Goal: Task Accomplishment & Management: Complete application form

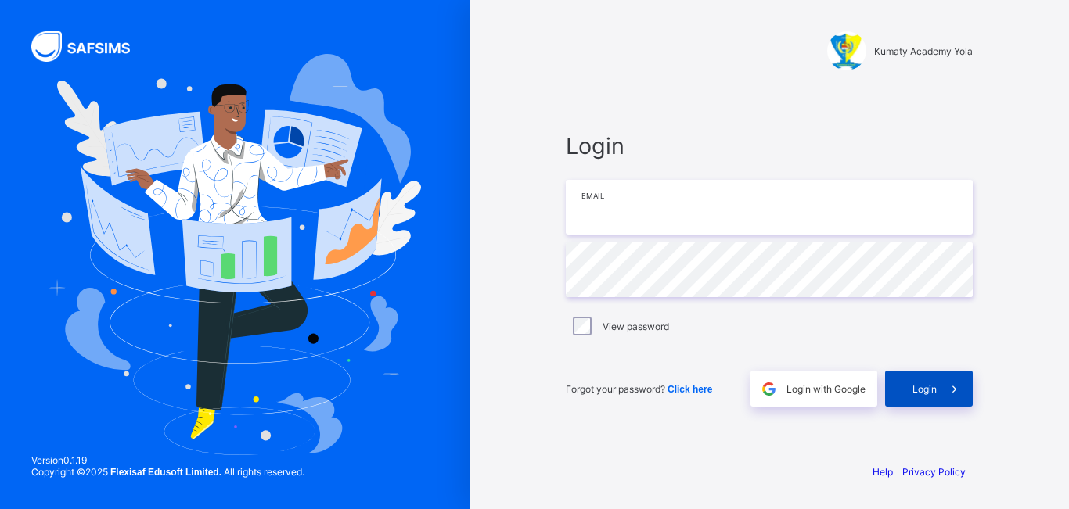
type input "**********"
click at [935, 390] on span "Login" at bounding box center [924, 389] width 24 height 12
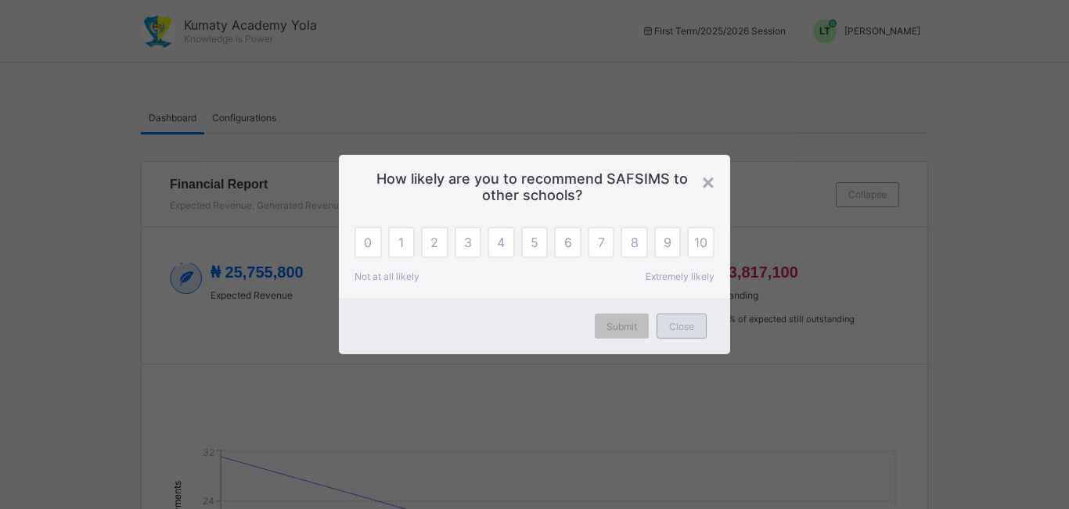
click at [667, 334] on div "Close" at bounding box center [682, 326] width 50 height 25
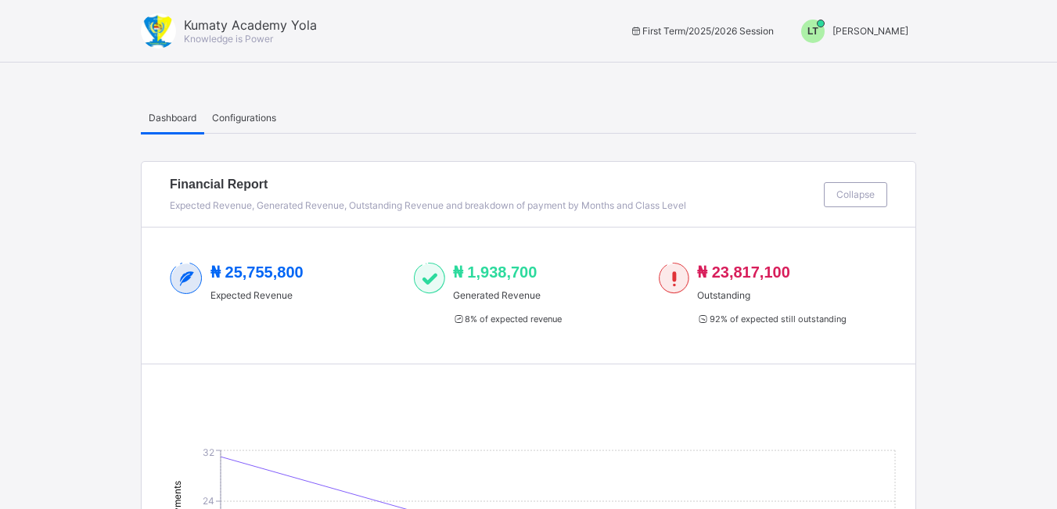
click at [818, 26] on span "LT" at bounding box center [813, 31] width 11 height 11
click at [840, 70] on span "Switch to Admin View" at bounding box center [849, 67] width 119 height 18
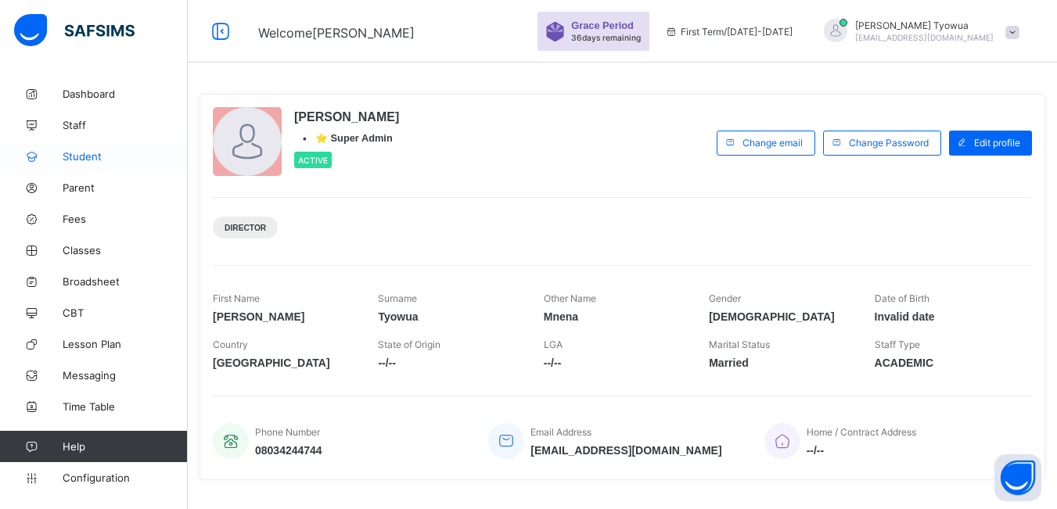
click at [83, 157] on span "Student" at bounding box center [125, 156] width 125 height 13
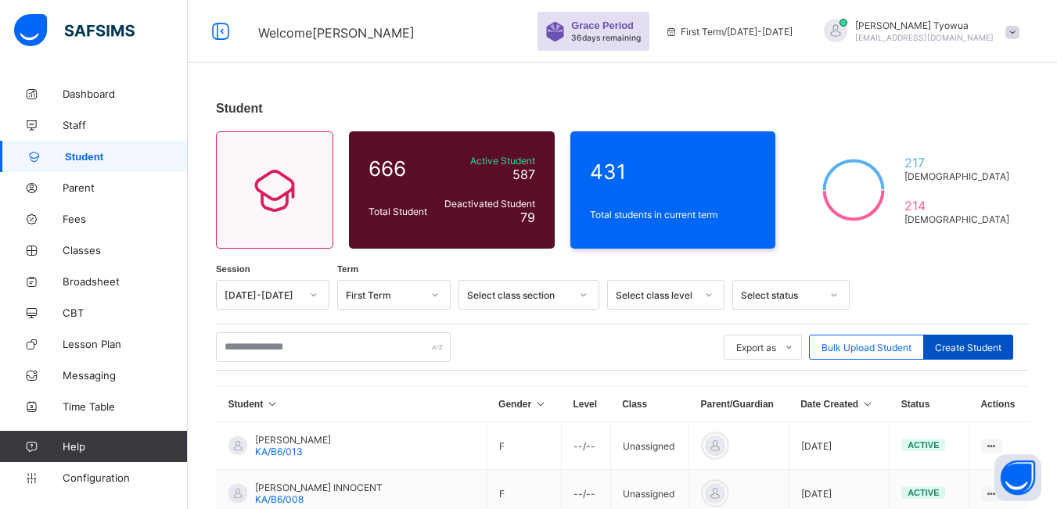
click at [1002, 344] on span "Create Student" at bounding box center [968, 348] width 67 height 12
select select "**"
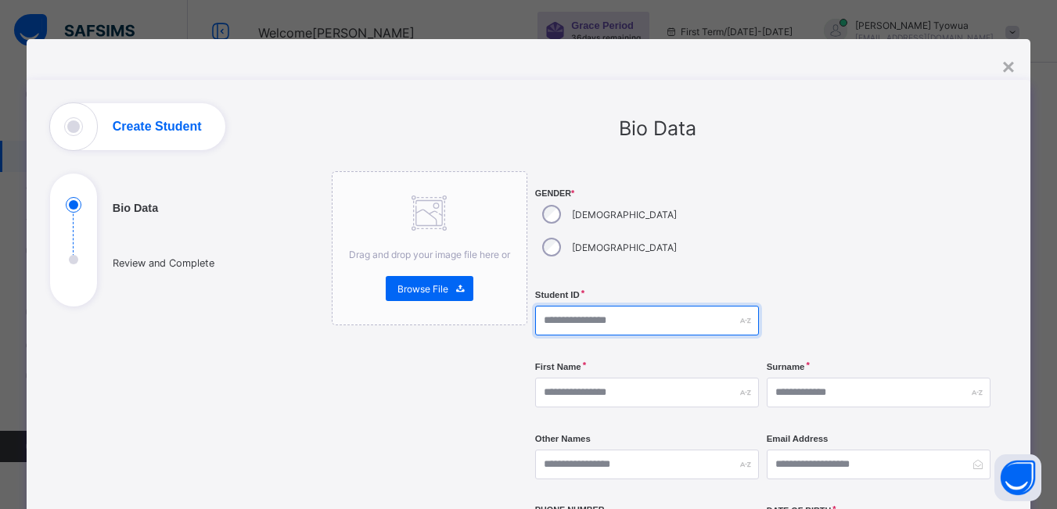
click at [663, 306] on input "text" at bounding box center [647, 321] width 224 height 30
type input "*********"
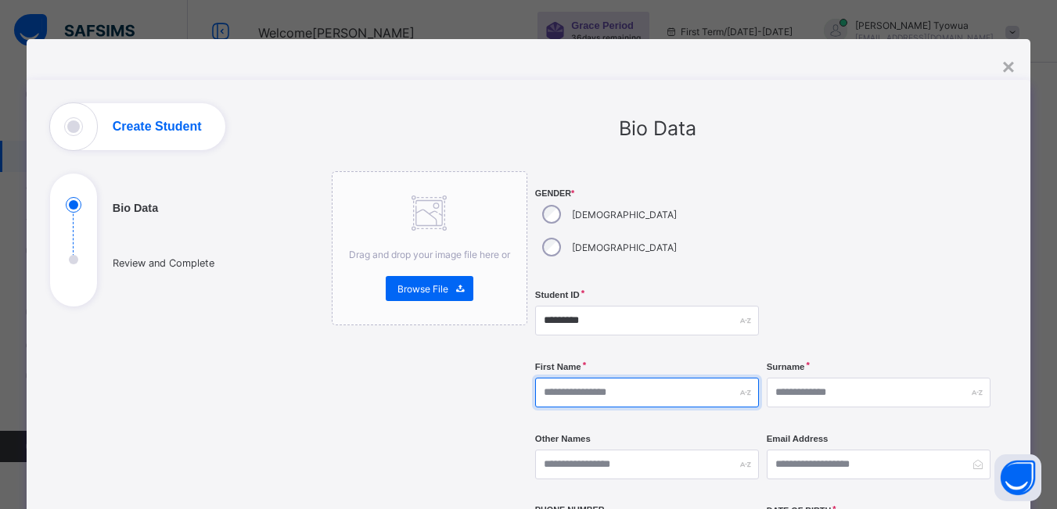
type input "*"
type input "*****"
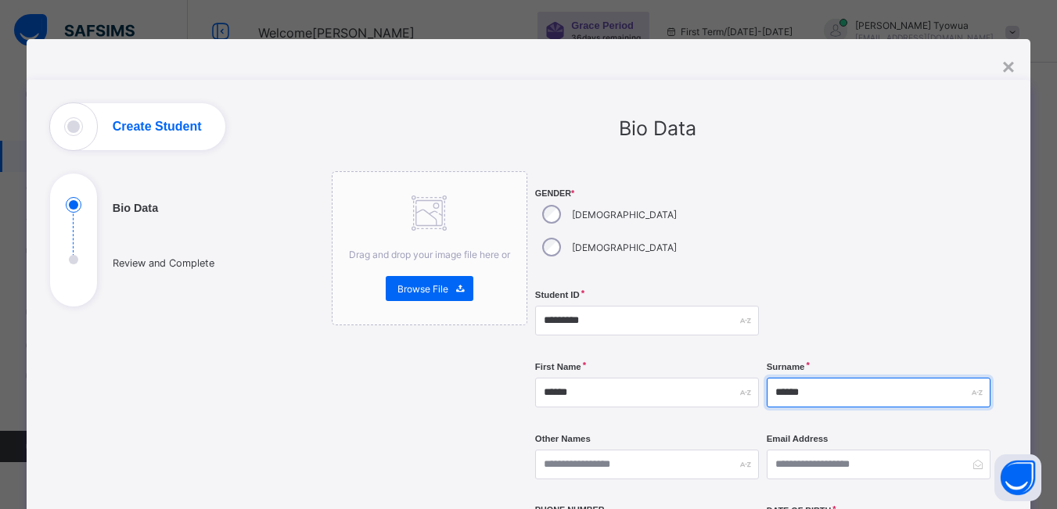
type input "******"
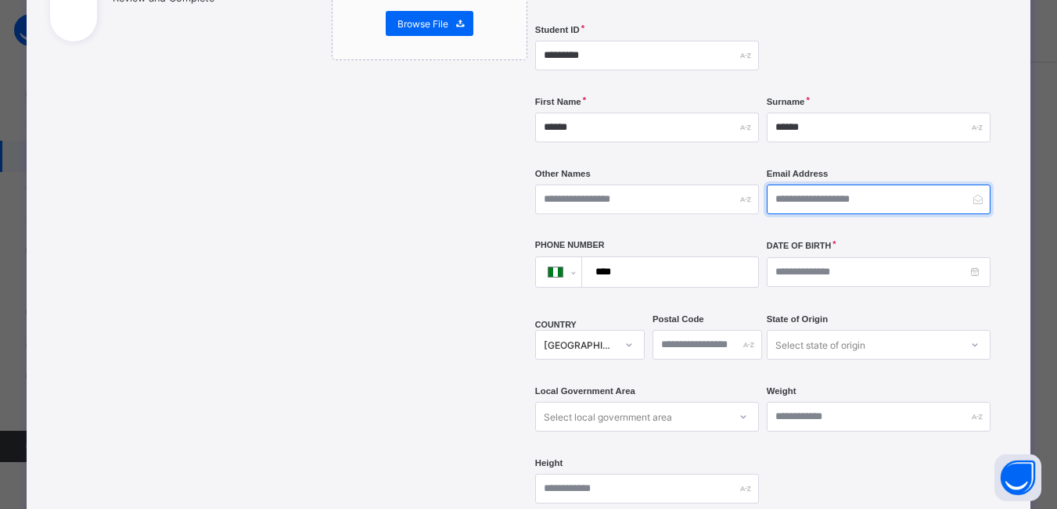
scroll to position [268, 0]
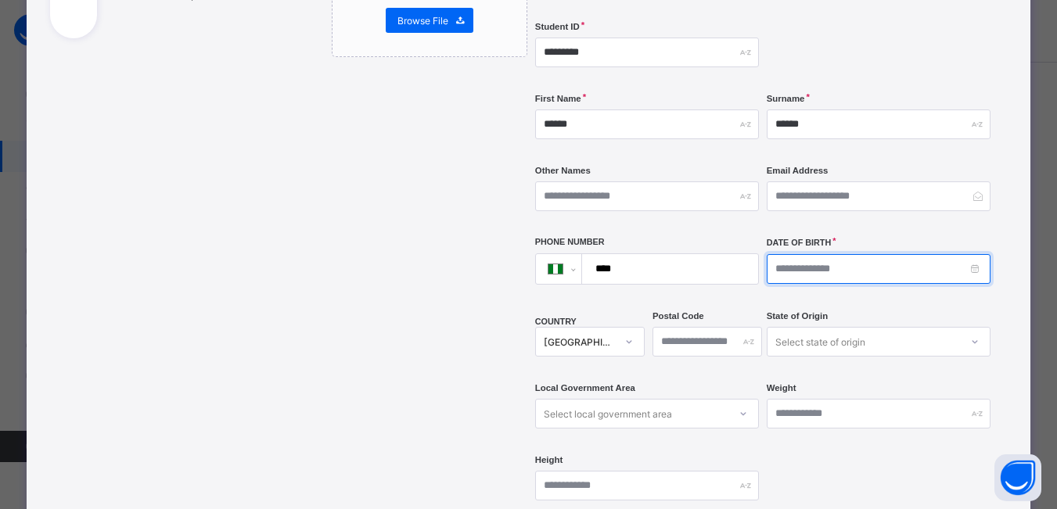
click at [810, 254] on input at bounding box center [879, 269] width 224 height 30
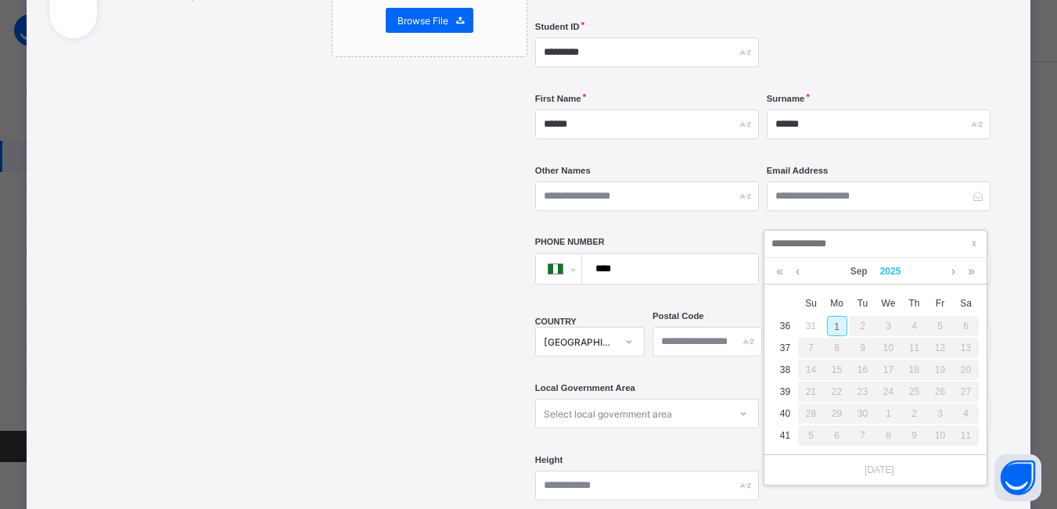
click at [894, 273] on link "2025" at bounding box center [891, 271] width 34 height 27
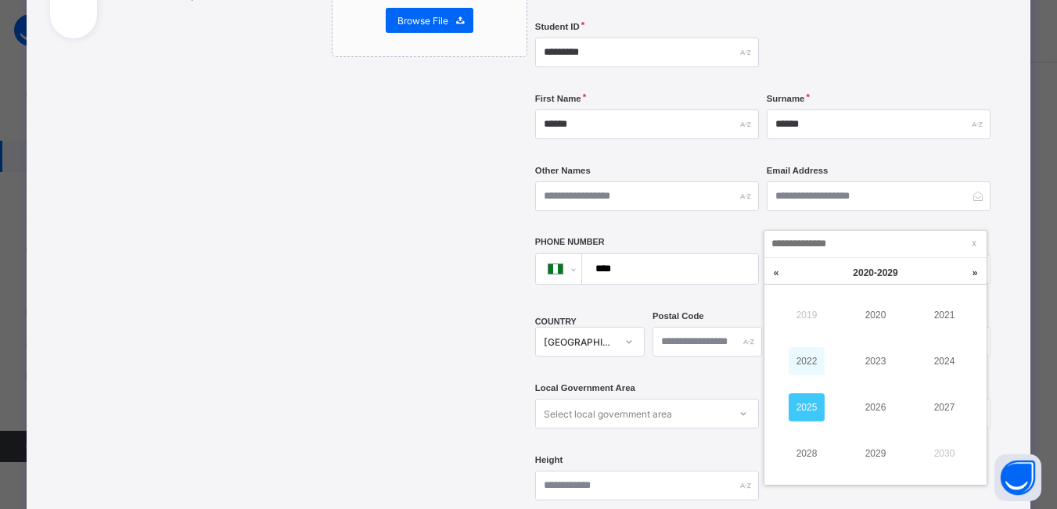
click at [808, 364] on link "2022" at bounding box center [807, 361] width 36 height 28
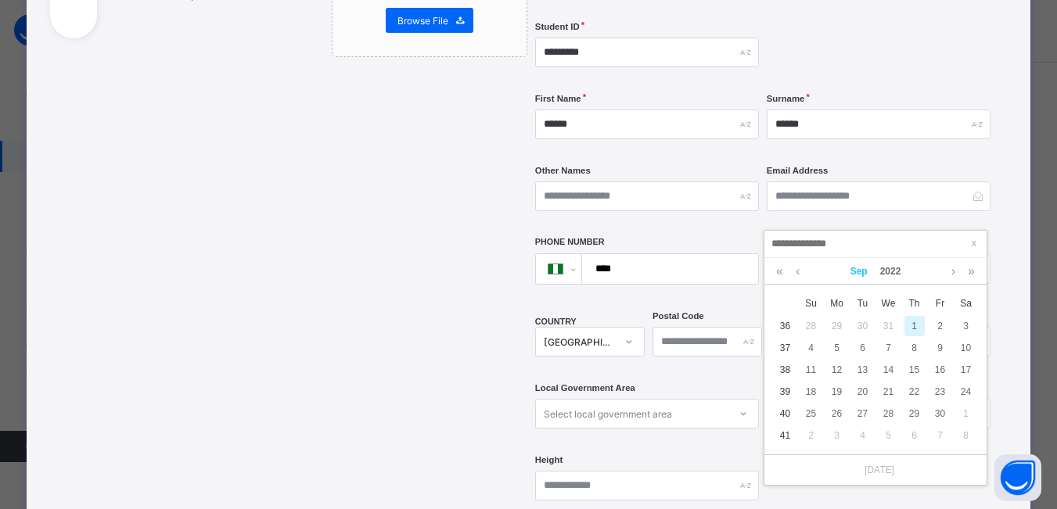
click at [860, 268] on link "Sep" at bounding box center [859, 271] width 30 height 27
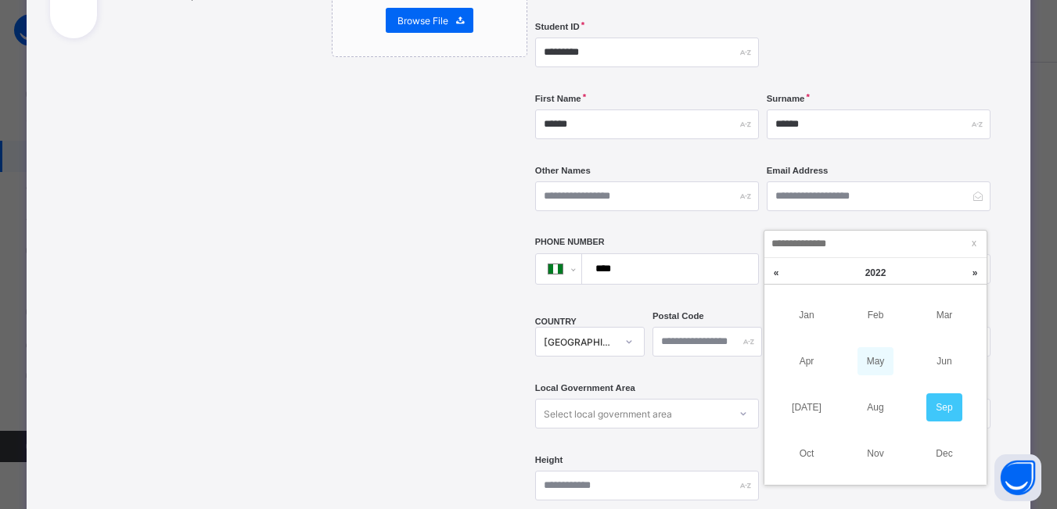
click at [876, 353] on link "May" at bounding box center [876, 361] width 36 height 28
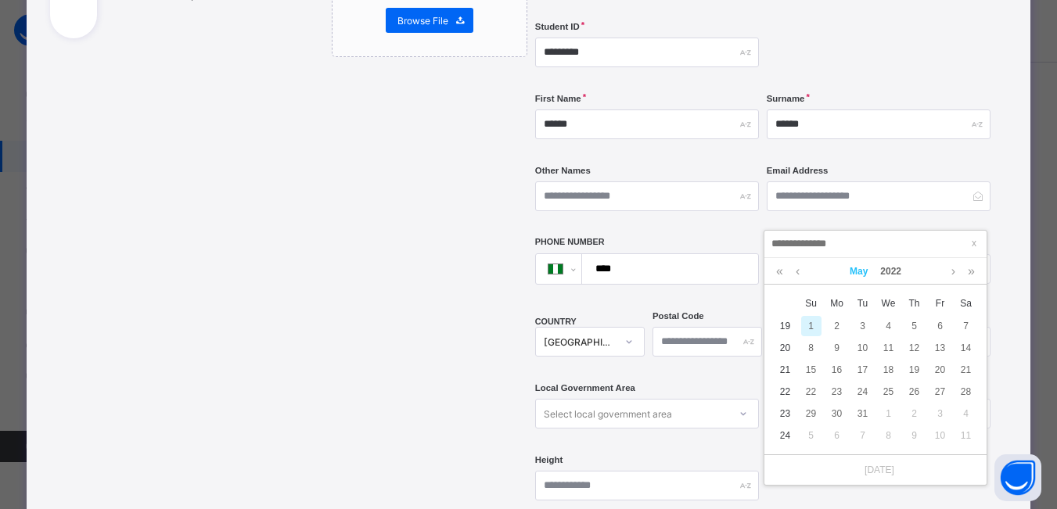
click at [859, 274] on link "May" at bounding box center [859, 271] width 31 height 27
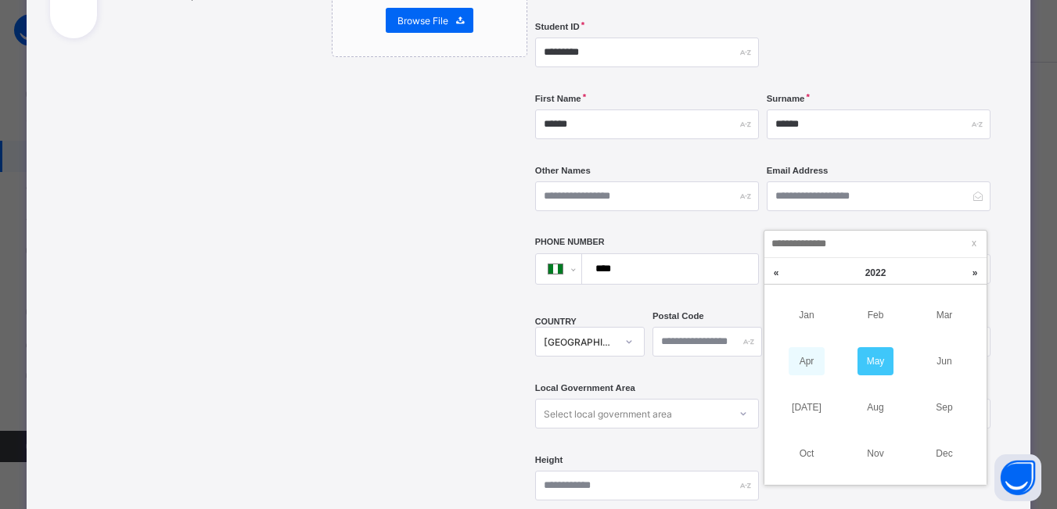
click at [800, 363] on link "Apr" at bounding box center [807, 361] width 36 height 28
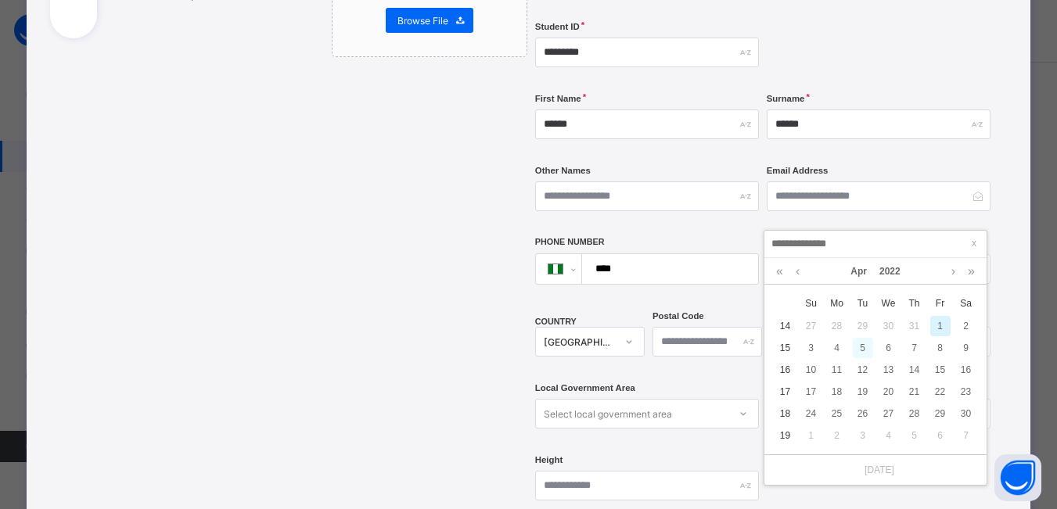
click at [865, 348] on div "5" at bounding box center [863, 348] width 20 height 20
type input "**********"
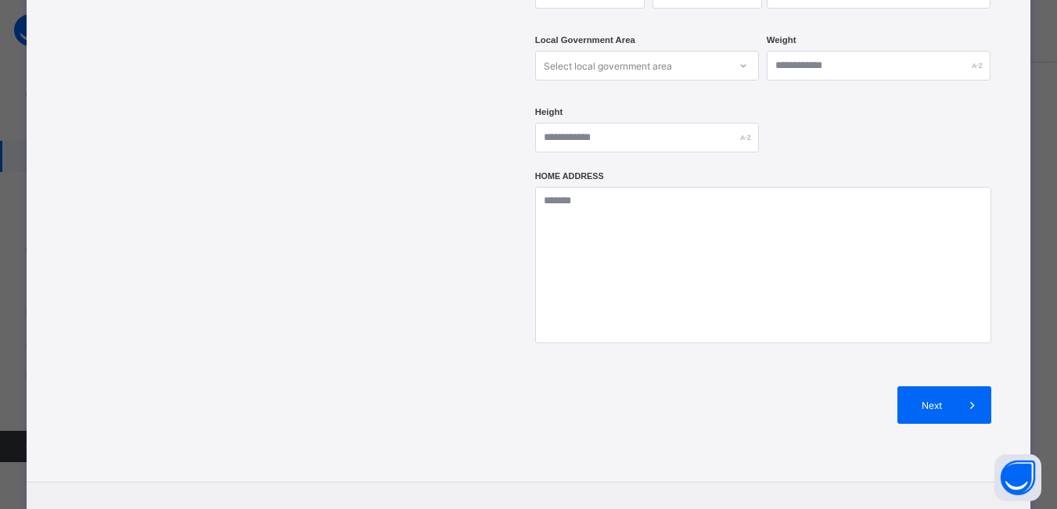
scroll to position [626, 0]
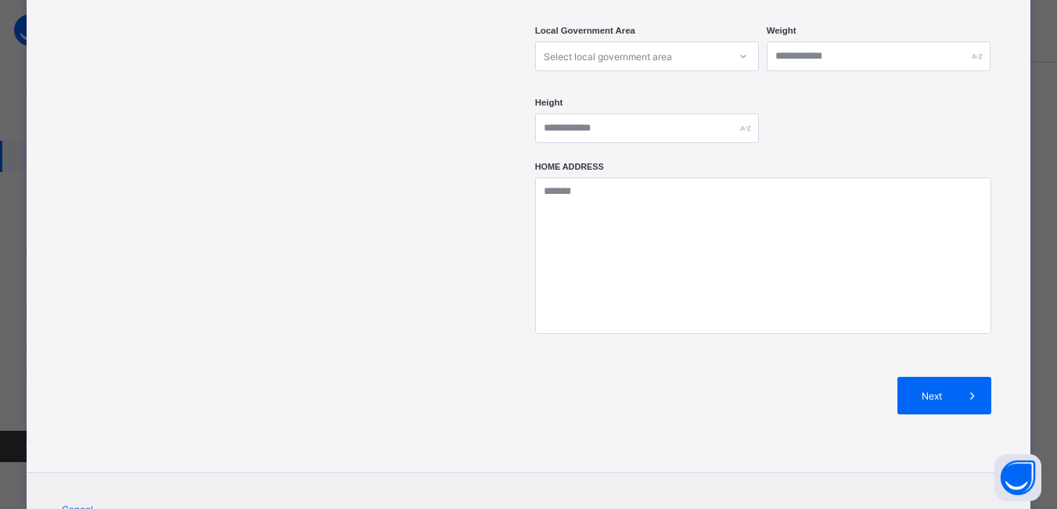
click at [929, 385] on div "Next" at bounding box center [763, 396] width 456 height 85
click at [934, 377] on div "Next" at bounding box center [945, 396] width 94 height 38
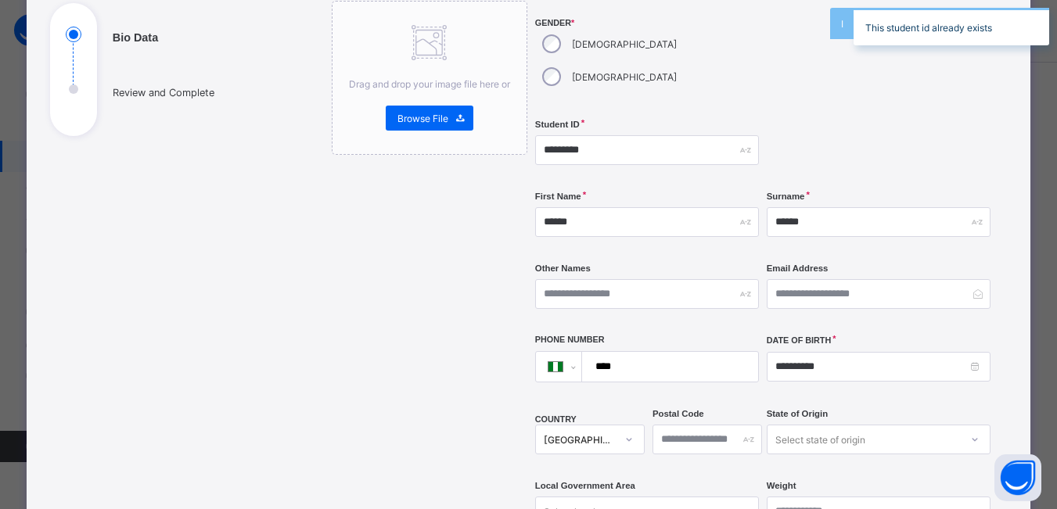
scroll to position [167, 0]
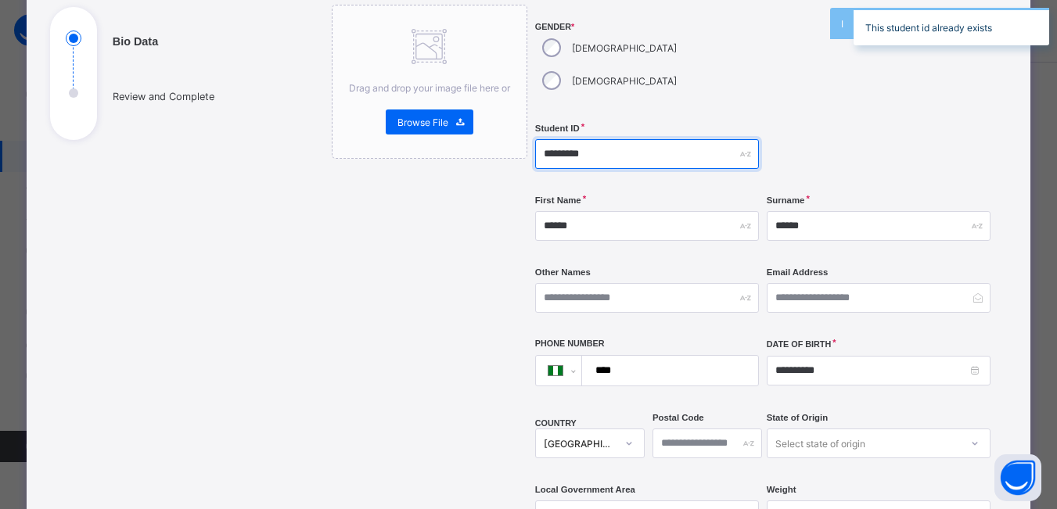
click at [703, 139] on input "*********" at bounding box center [647, 154] width 224 height 30
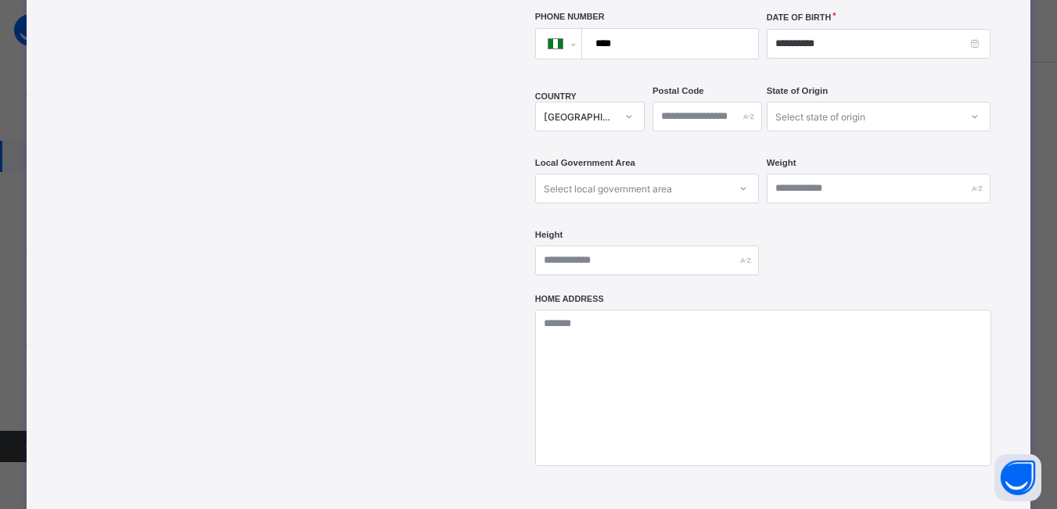
scroll to position [615, 0]
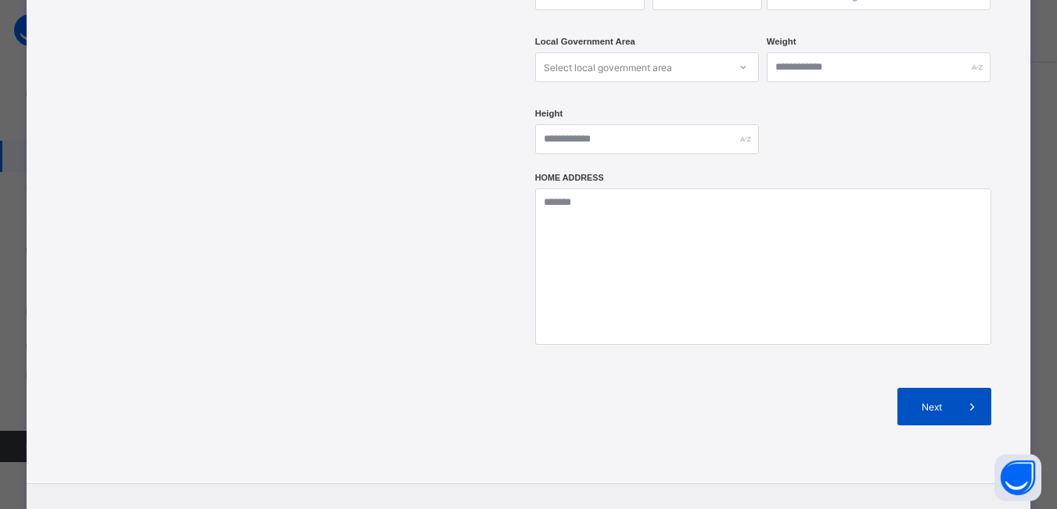
click at [943, 388] on div "Next" at bounding box center [945, 407] width 94 height 38
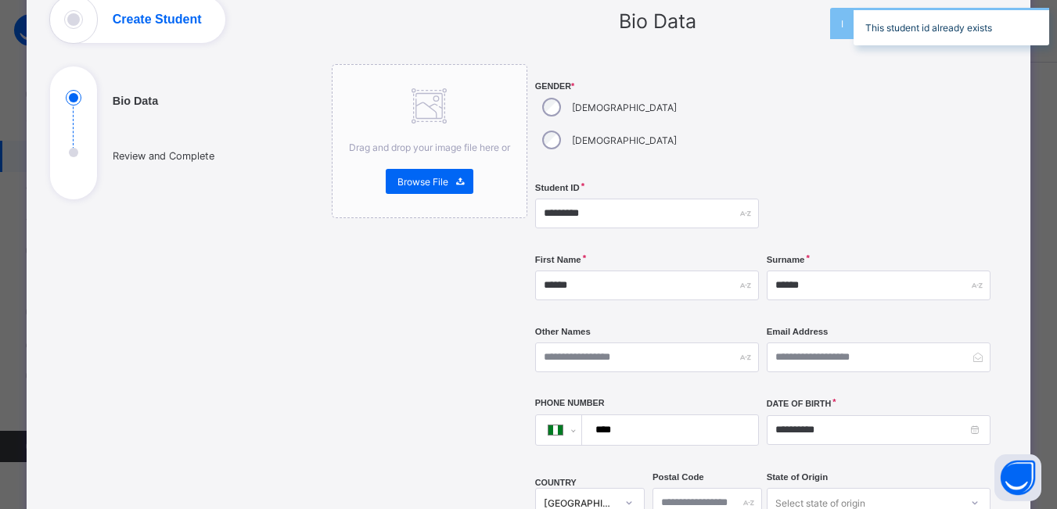
scroll to position [70, 0]
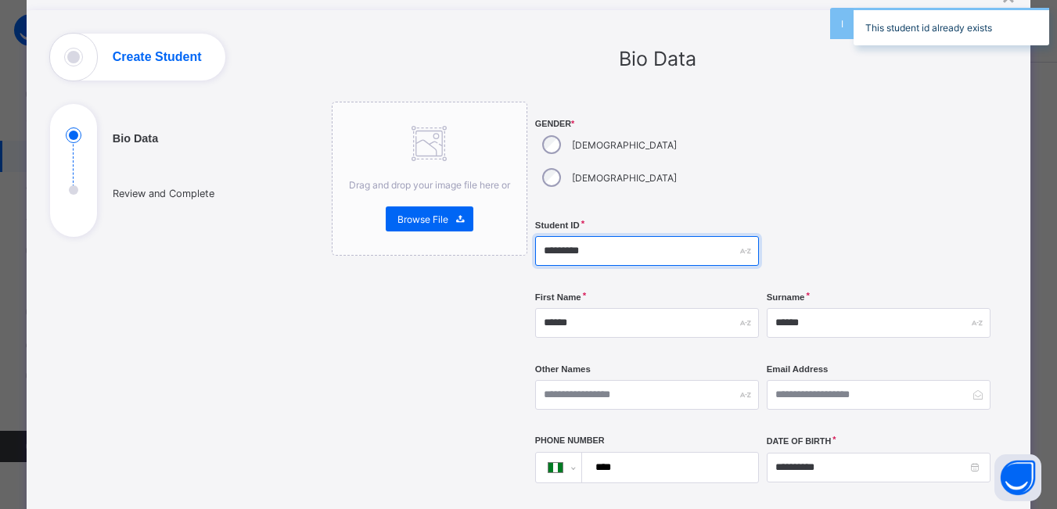
click at [687, 236] on input "*********" at bounding box center [647, 251] width 224 height 30
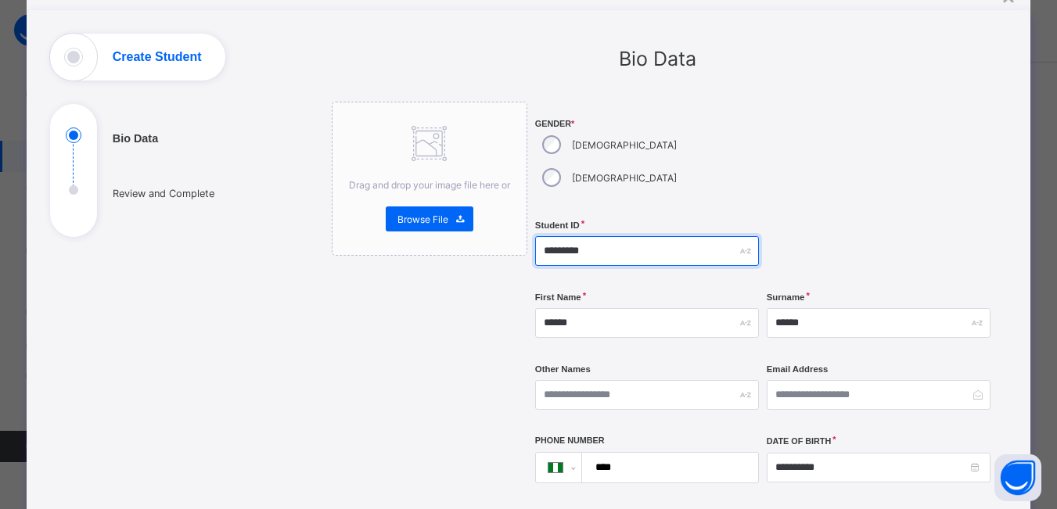
type input "*********"
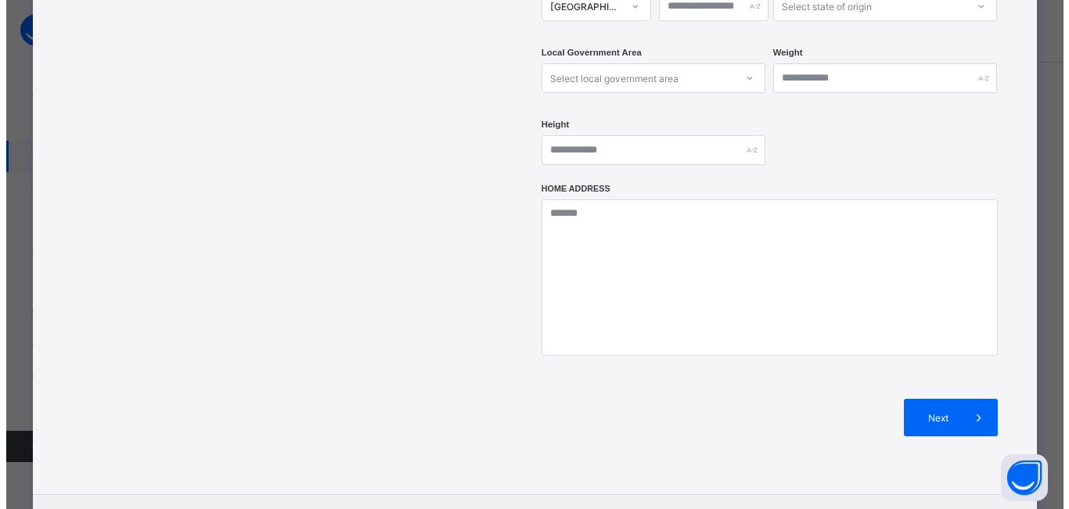
scroll to position [671, 0]
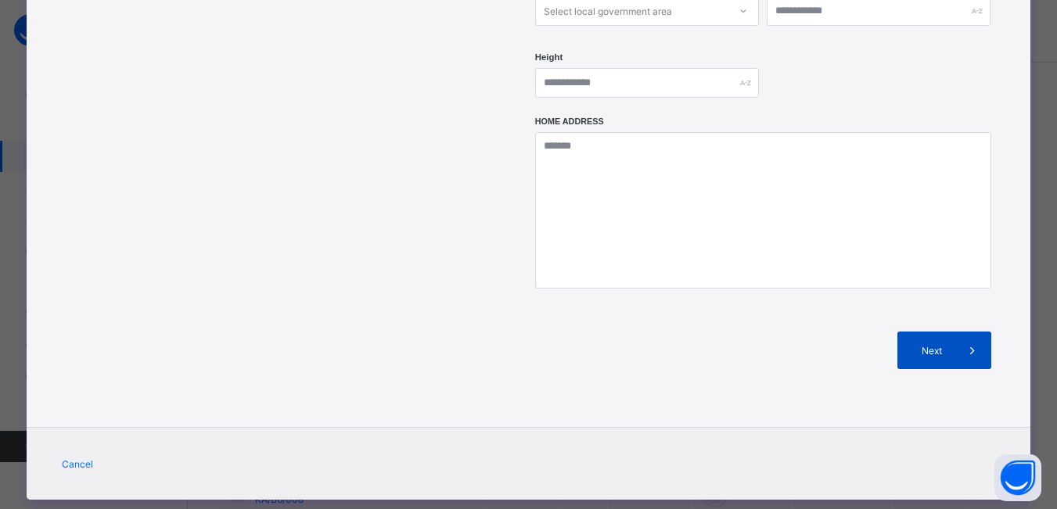
click at [926, 345] on span "Next" at bounding box center [931, 351] width 45 height 12
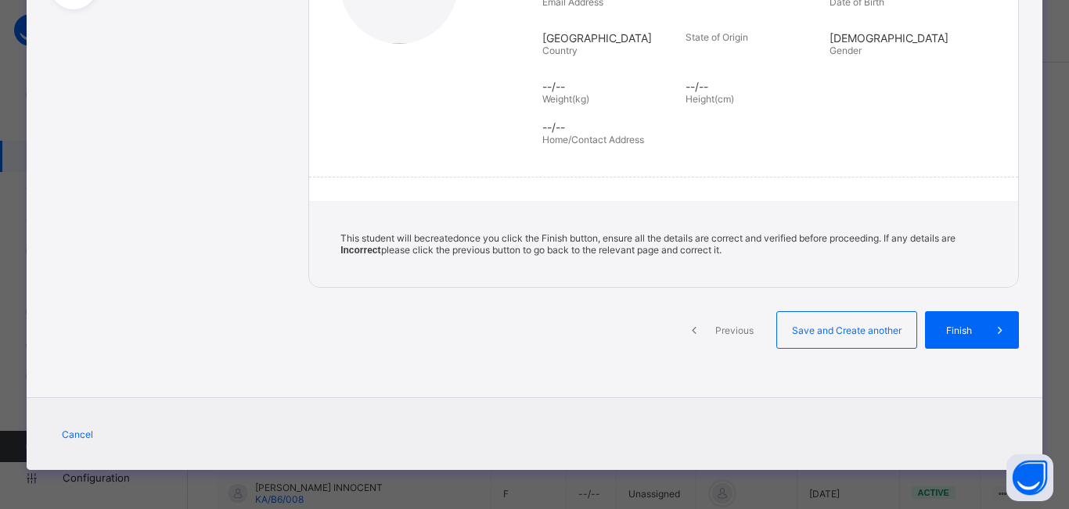
scroll to position [299, 0]
click at [955, 341] on div "Finish" at bounding box center [972, 330] width 94 height 38
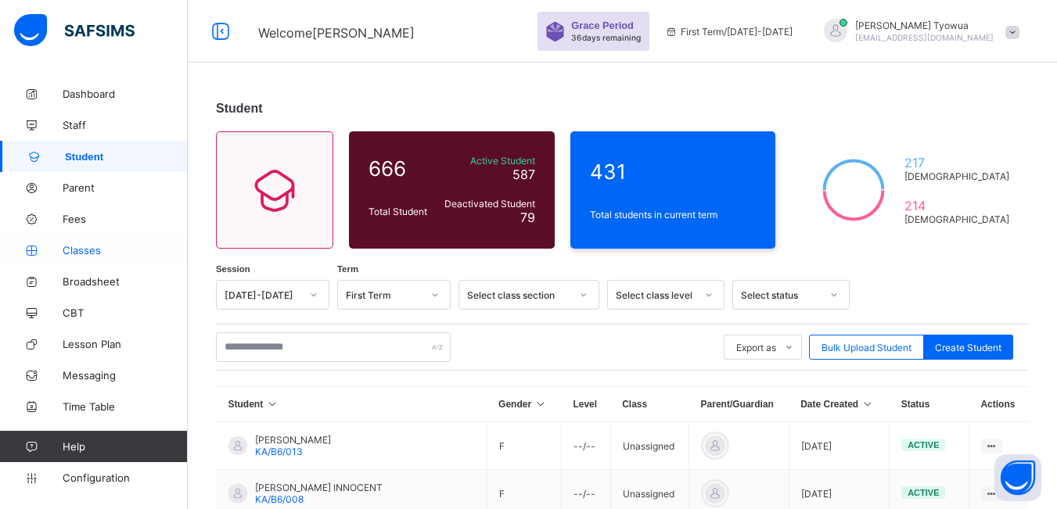
click at [100, 252] on span "Classes" at bounding box center [125, 250] width 125 height 13
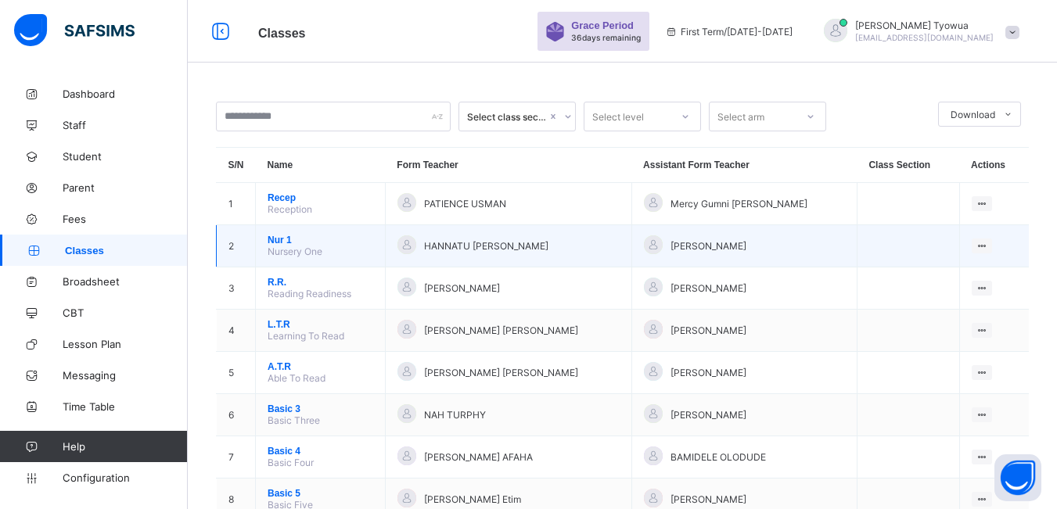
click at [289, 241] on span "Nur 1" at bounding box center [321, 240] width 106 height 11
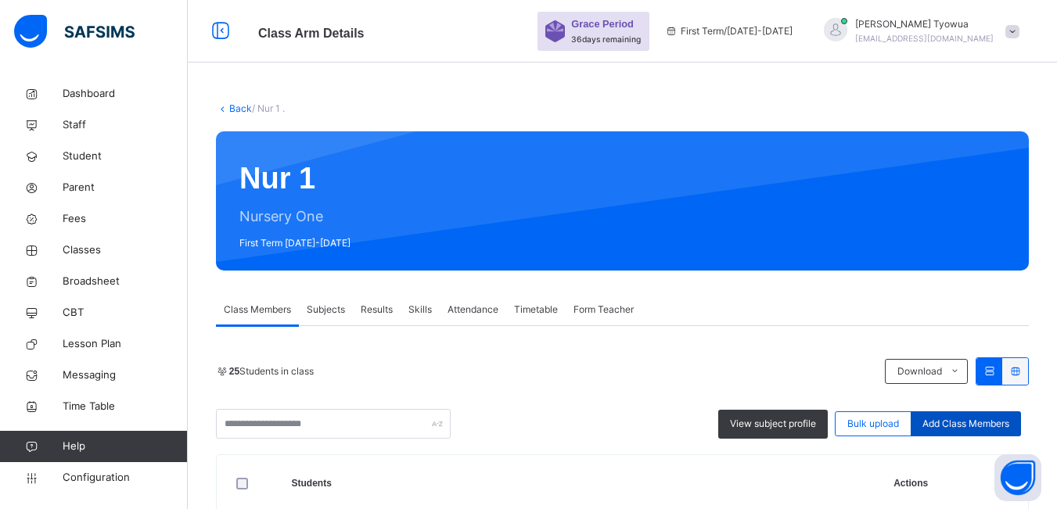
click at [951, 424] on span "Add Class Members" at bounding box center [966, 424] width 87 height 14
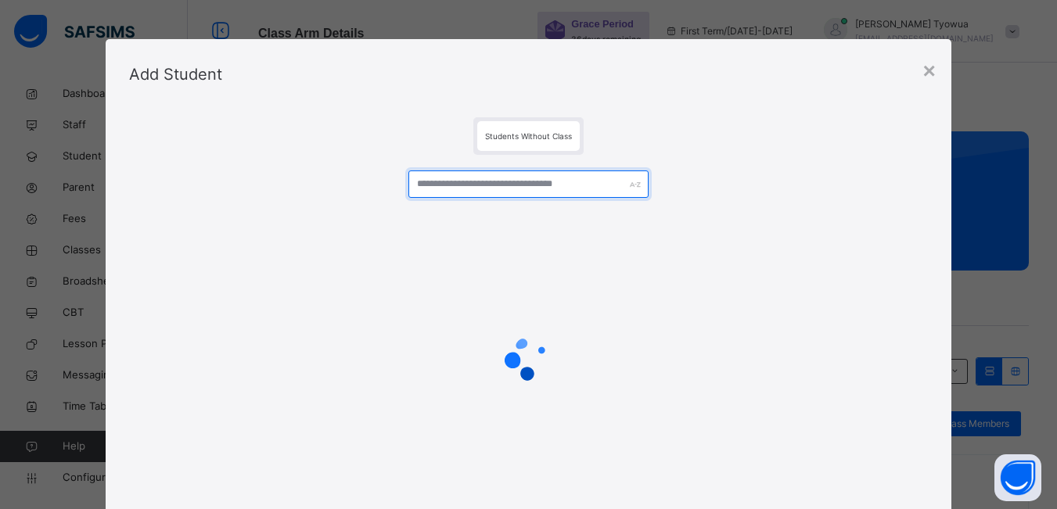
click at [480, 189] on input "text" at bounding box center [527, 184] width 239 height 27
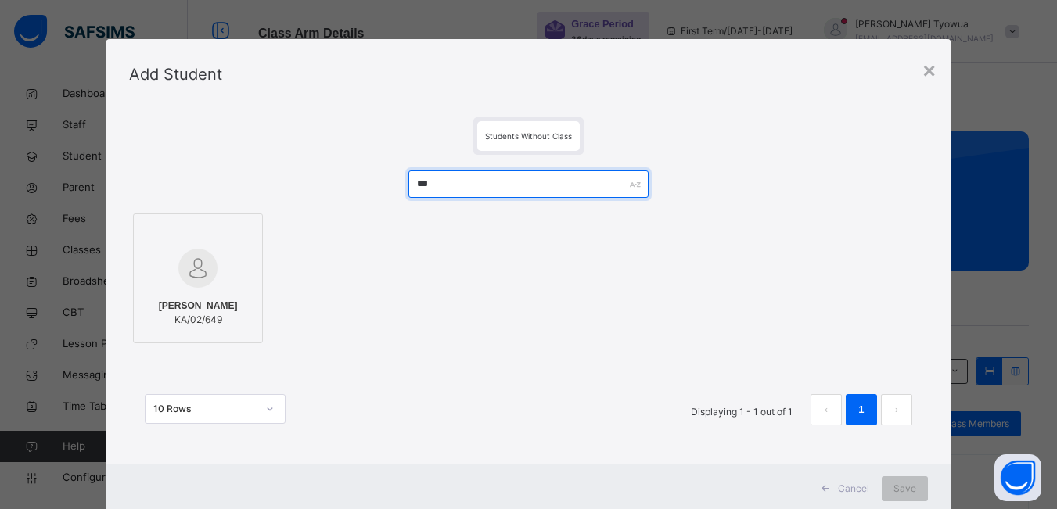
type input "***"
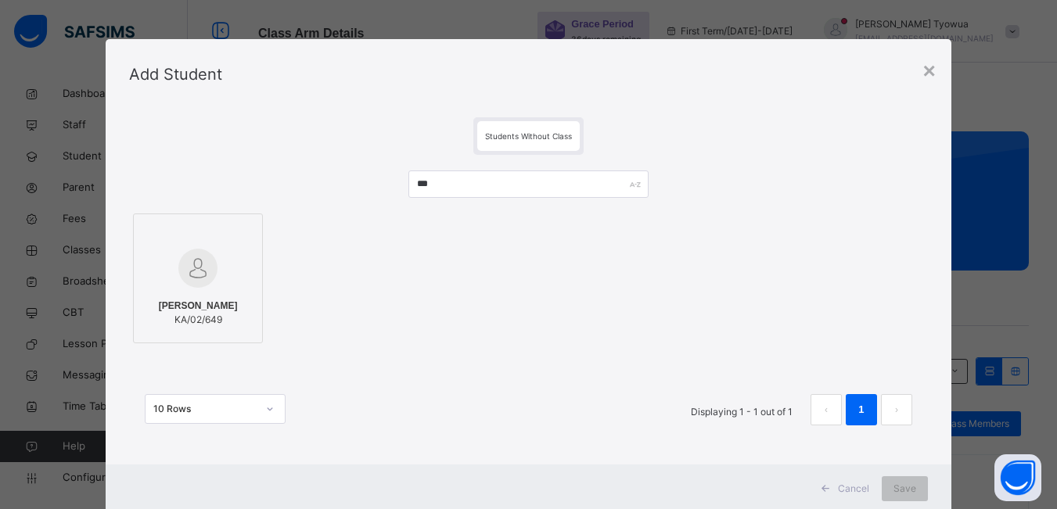
click at [198, 244] on div at bounding box center [198, 233] width 113 height 23
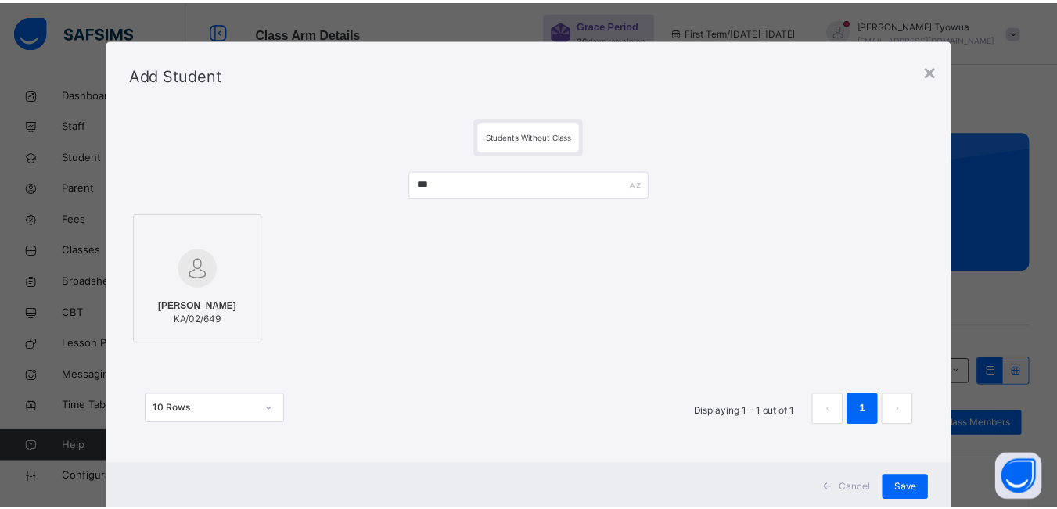
scroll to position [43, 0]
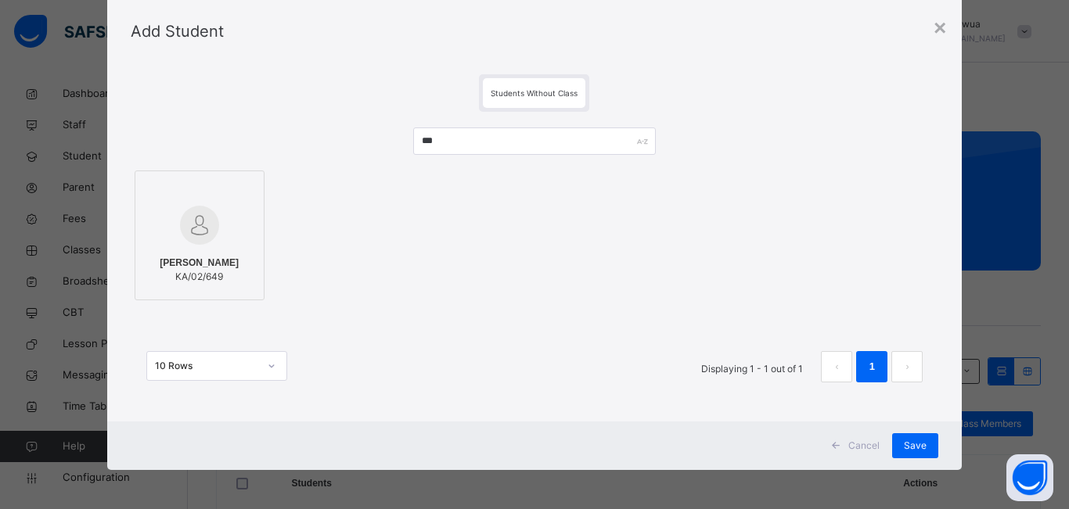
click at [904, 441] on span "Save" at bounding box center [915, 446] width 23 height 14
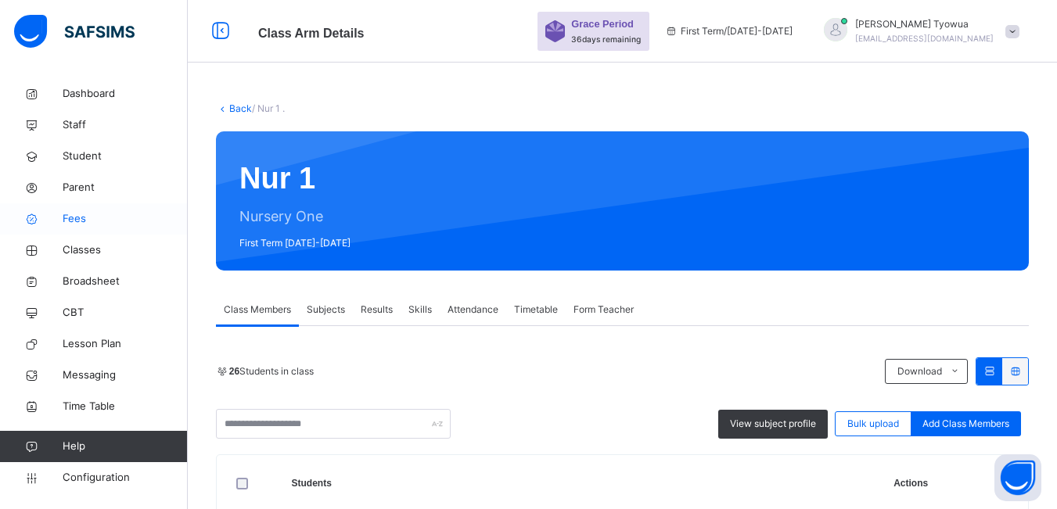
click at [85, 224] on span "Fees" at bounding box center [125, 219] width 125 height 16
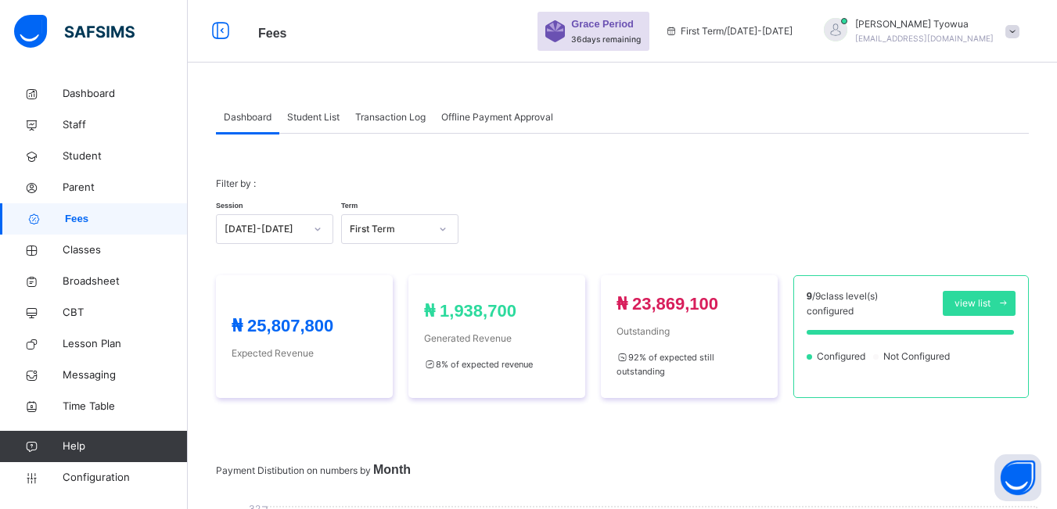
click at [304, 121] on span "Student List" at bounding box center [313, 117] width 52 height 14
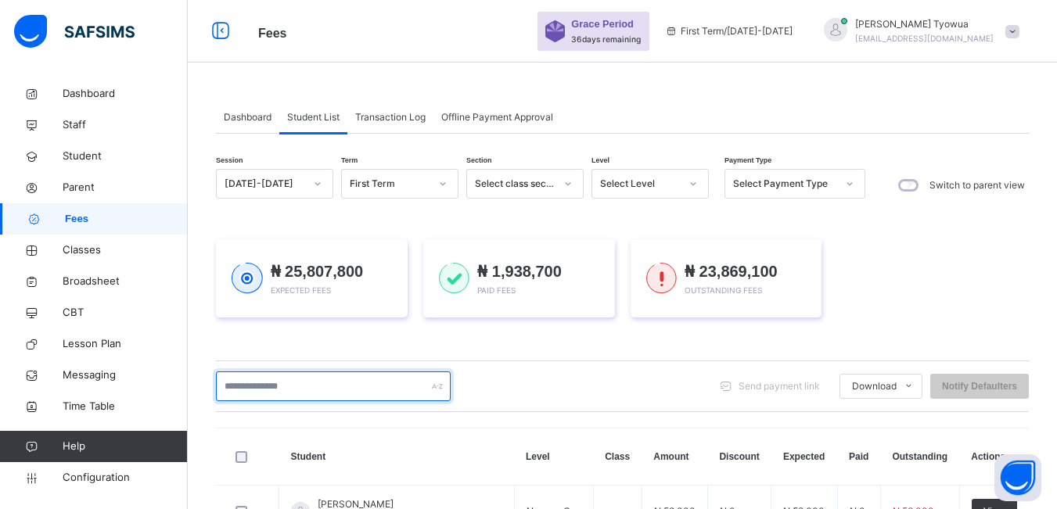
click at [341, 397] on input "text" at bounding box center [333, 387] width 235 height 30
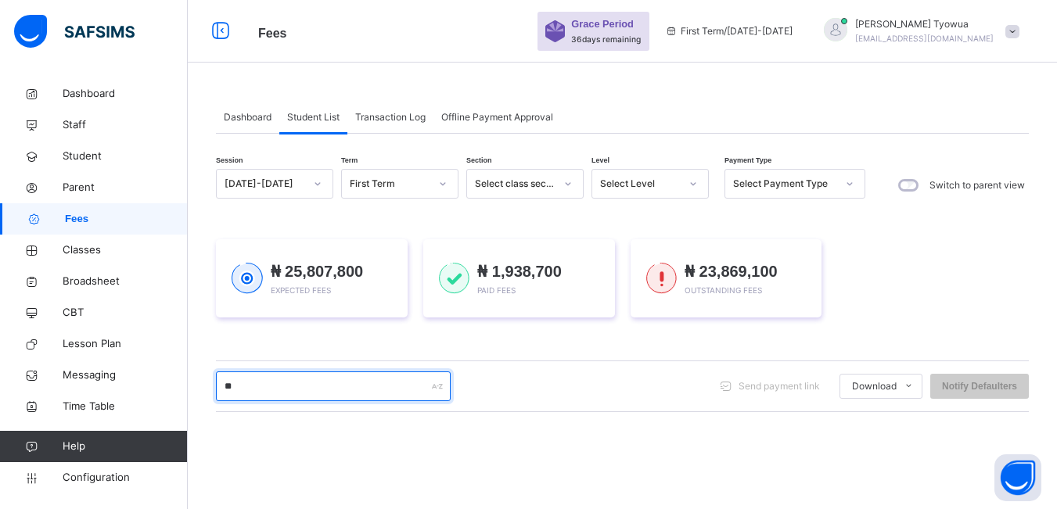
type input "***"
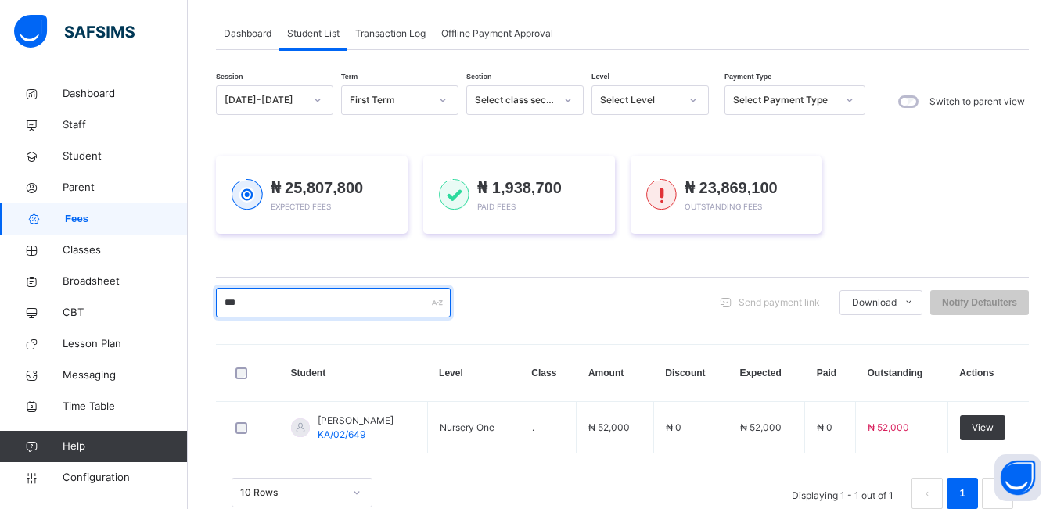
scroll to position [123, 0]
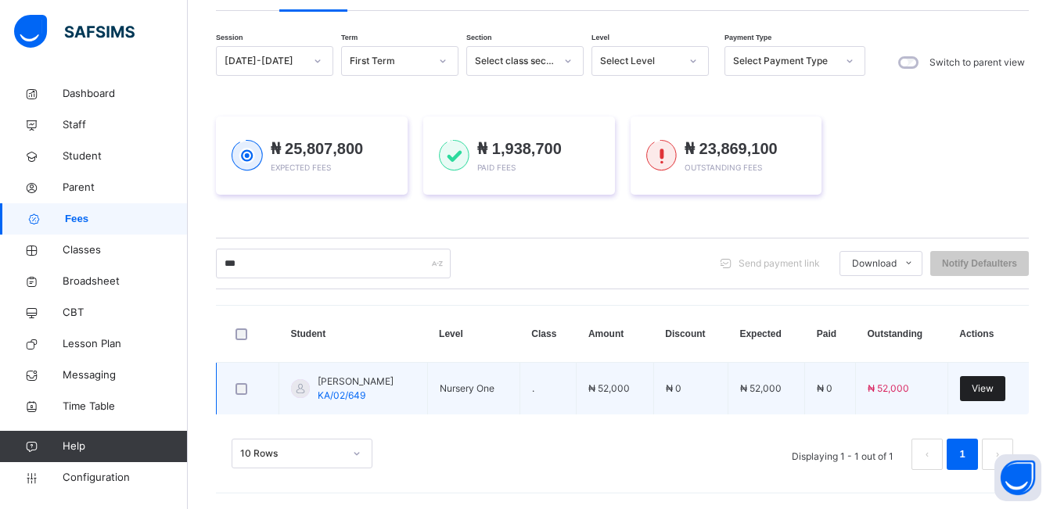
click at [988, 388] on span "View" at bounding box center [983, 389] width 22 height 14
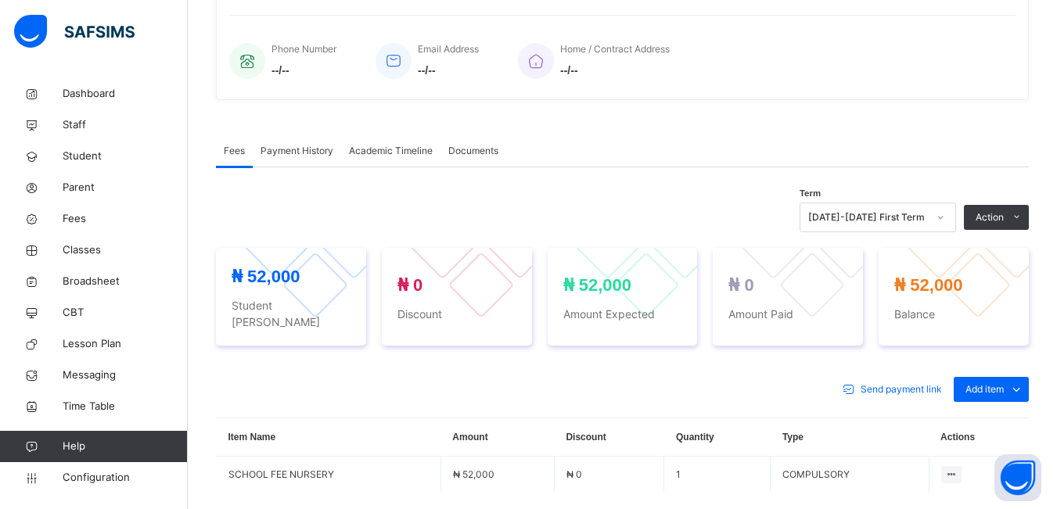
scroll to position [510, 0]
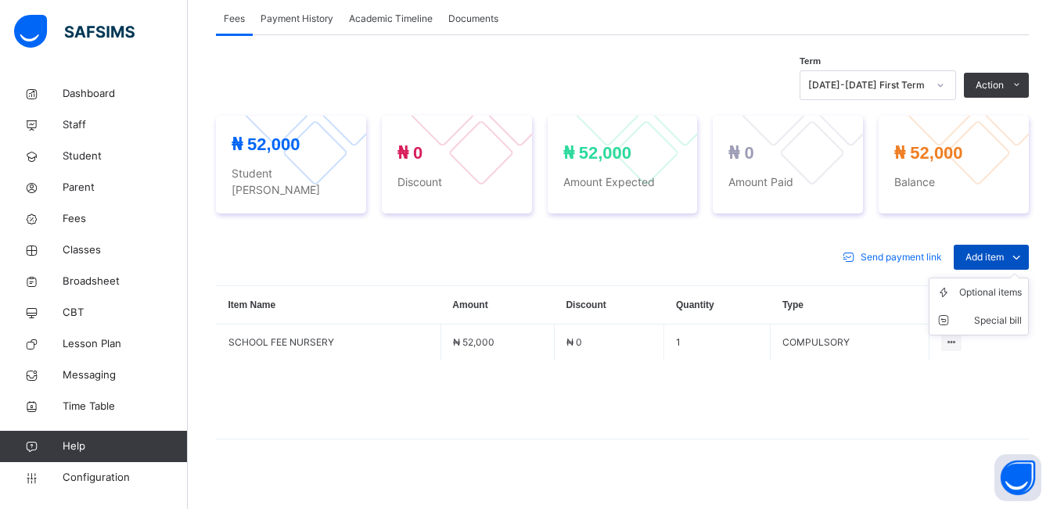
click at [1021, 248] on icon at bounding box center [1016, 257] width 17 height 19
click at [983, 285] on div "Optional items" at bounding box center [990, 293] width 63 height 16
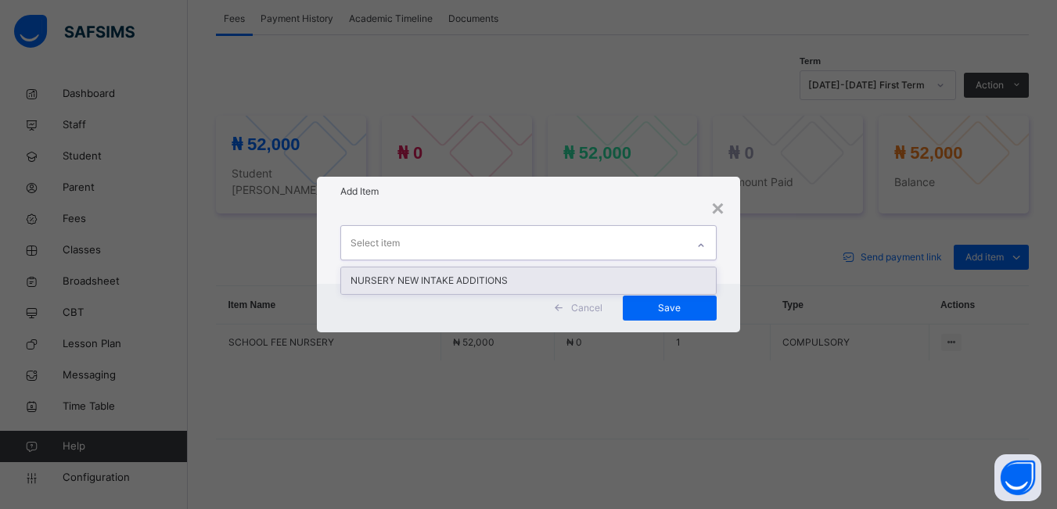
click at [493, 242] on div "Select item" at bounding box center [513, 242] width 344 height 33
drag, startPoint x: 474, startPoint y: 266, endPoint x: 490, endPoint y: 294, distance: 32.2
click at [474, 265] on div "option NURSERY NEW INTAKE ADDITIONS focused, 1 of 1. 1 result available. Use Up…" at bounding box center [528, 245] width 423 height 77
click at [488, 284] on div "NURSERY NEW INTAKE ADDITIONS" at bounding box center [528, 281] width 374 height 27
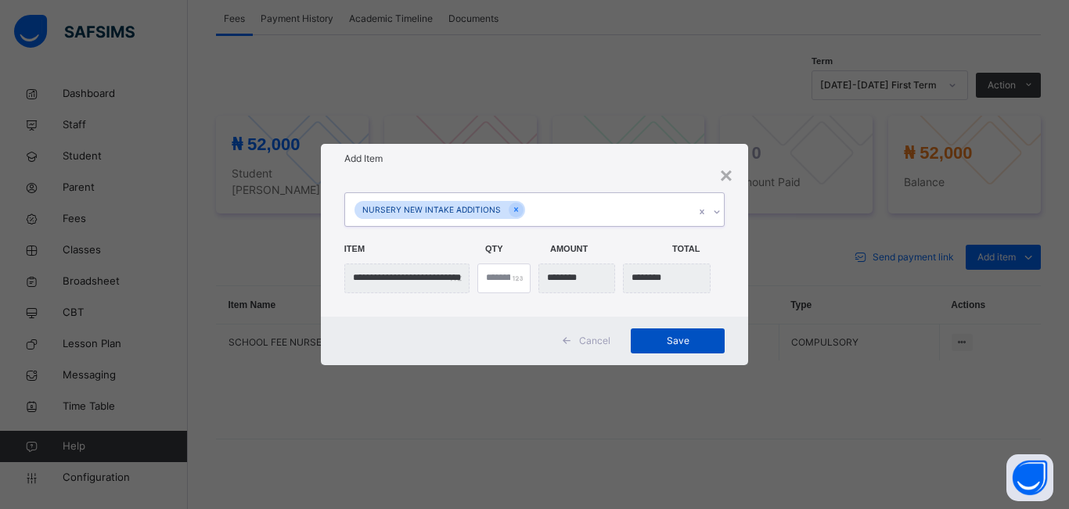
click at [703, 330] on div "Save" at bounding box center [678, 341] width 94 height 25
